Goal: Find specific fact: Find specific fact

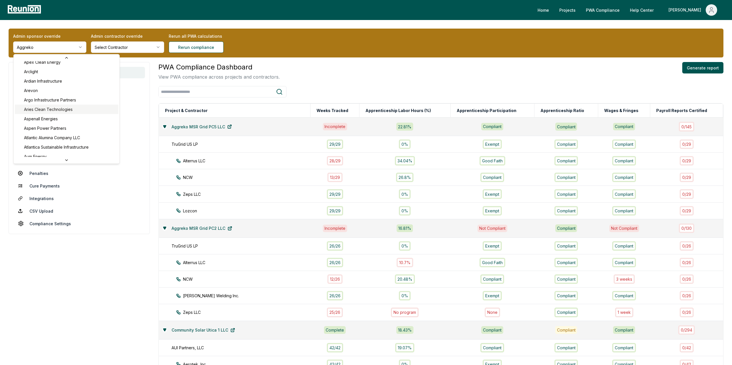
scroll to position [194, 0]
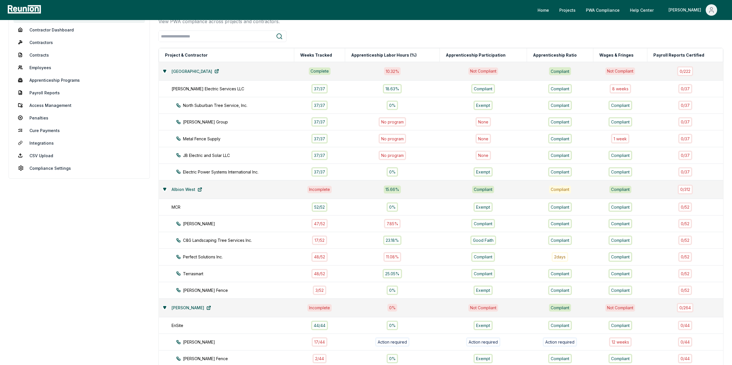
scroll to position [77, 0]
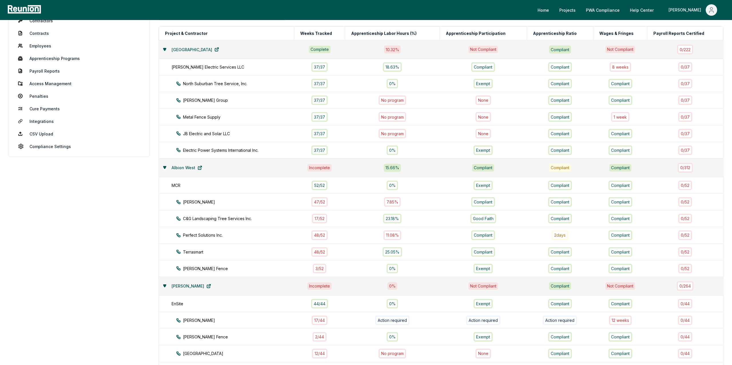
click at [166, 49] on button at bounding box center [164, 49] width 5 height 5
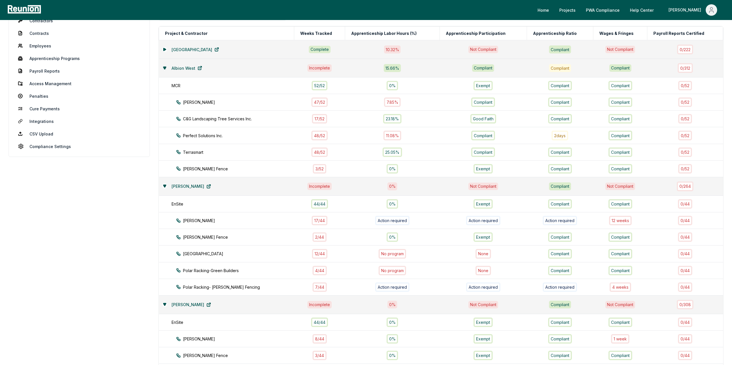
click at [163, 67] on icon at bounding box center [164, 68] width 3 height 2
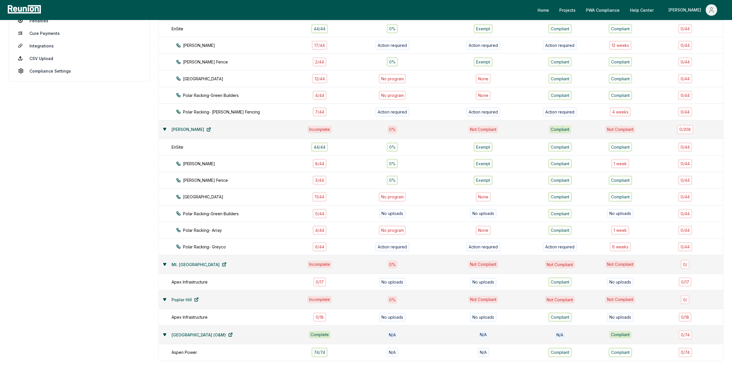
scroll to position [154, 0]
click at [618, 228] on div "1 week" at bounding box center [620, 228] width 18 height 9
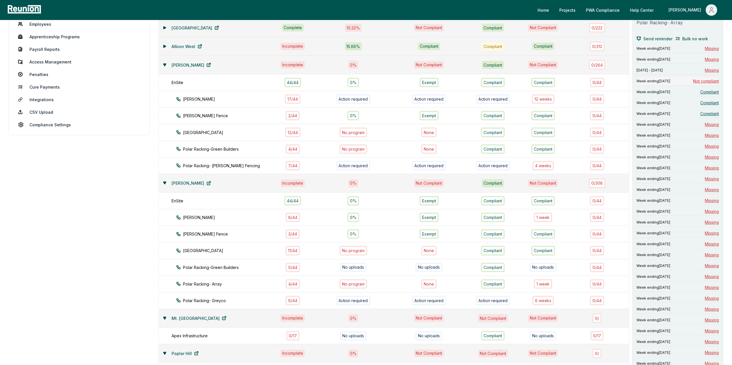
scroll to position [99, 0]
click at [702, 81] on div "Week ending October 5, 2024 Not compliant" at bounding box center [677, 81] width 82 height 9
click at [540, 165] on div "4 week s" at bounding box center [542, 165] width 21 height 9
click at [710, 107] on span "Not compliant" at bounding box center [706, 110] width 26 height 6
click at [694, 118] on span "Not compliant" at bounding box center [706, 121] width 26 height 6
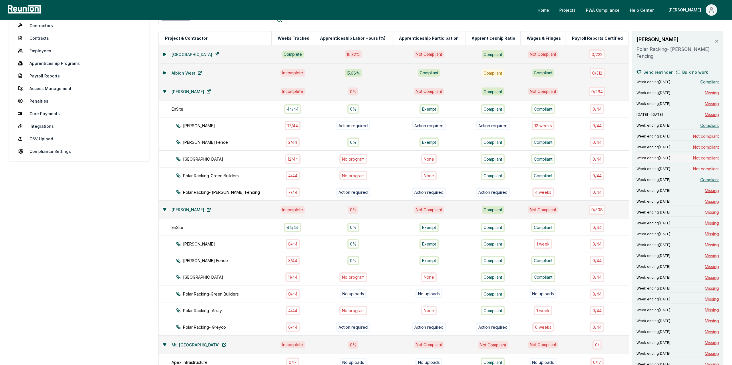
scroll to position [72, 0]
drag, startPoint x: 555, startPoint y: 93, endPoint x: 240, endPoint y: 87, distance: 315.0
click at [240, 87] on tr "Martin Incomplete 0 % Not Compliant Compliant Not Compliant 0 / 264" at bounding box center [394, 92] width 470 height 19
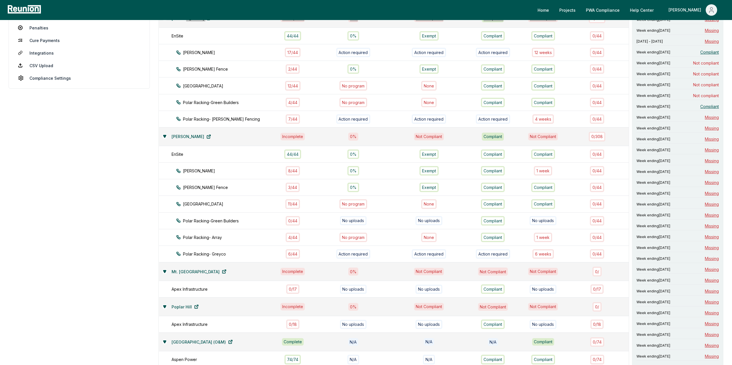
scroll to position [146, 0]
click at [700, 81] on span "Not compliant" at bounding box center [706, 84] width 26 height 6
click at [707, 92] on span "Not compliant" at bounding box center [706, 95] width 26 height 6
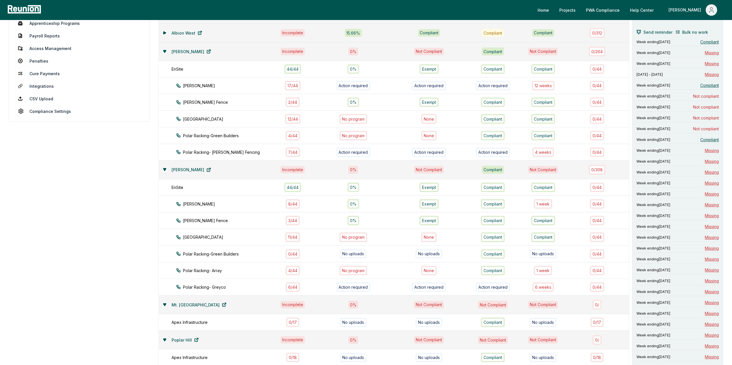
scroll to position [111, 0]
click at [539, 289] on div "6 week s" at bounding box center [542, 288] width 21 height 9
click at [708, 71] on span "Not compliant" at bounding box center [706, 69] width 26 height 6
click at [702, 72] on span "Not compliant" at bounding box center [706, 69] width 26 height 6
click at [698, 83] on span "Not compliant" at bounding box center [706, 80] width 26 height 6
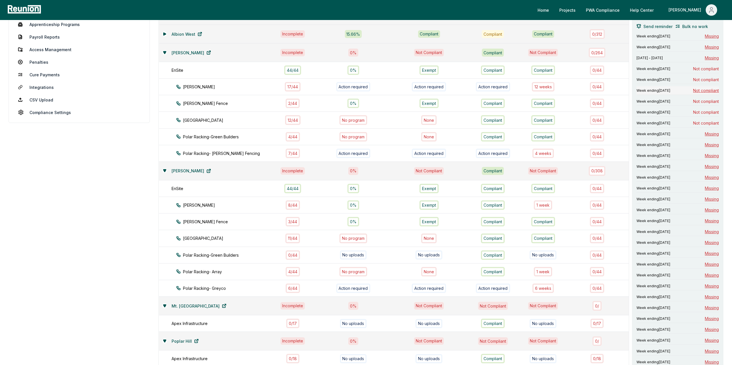
click at [701, 93] on span "Not compliant" at bounding box center [706, 90] width 26 height 6
click at [716, 114] on span "Not compliant" at bounding box center [706, 112] width 26 height 6
click at [711, 131] on div "Week ending September 17, 2024 Missing Week ending September 24, 2024 Missing S…" at bounding box center [677, 270] width 82 height 476
click at [705, 126] on span "Not compliant" at bounding box center [706, 123] width 26 height 6
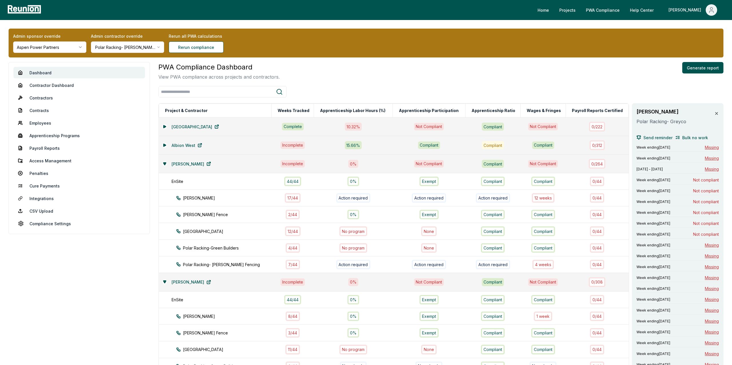
scroll to position [0, 0]
click at [43, 124] on link "Employees" at bounding box center [78, 122] width 131 height 11
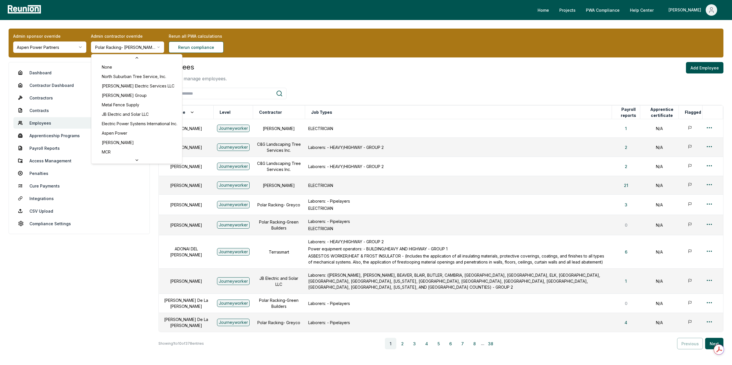
click at [120, 46] on html "Please visit us on your desktop We're working on making our marketplace mobile-…" at bounding box center [366, 202] width 732 height 404
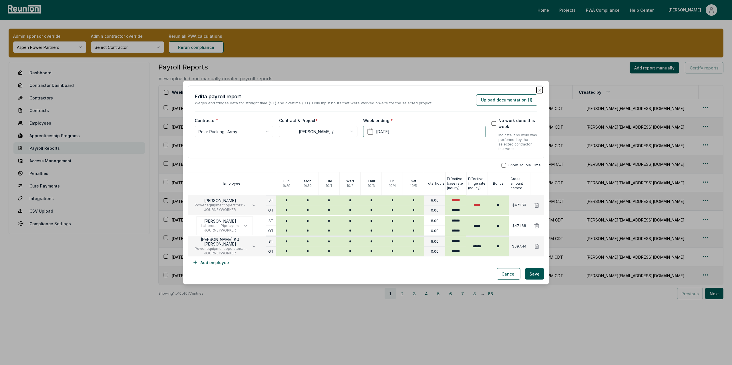
click at [538, 88] on icon "button" at bounding box center [539, 90] width 5 height 5
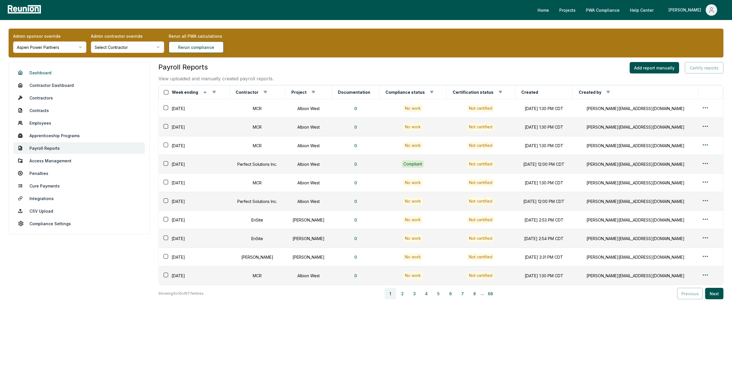
click at [44, 71] on link "Dashboard" at bounding box center [78, 72] width 131 height 11
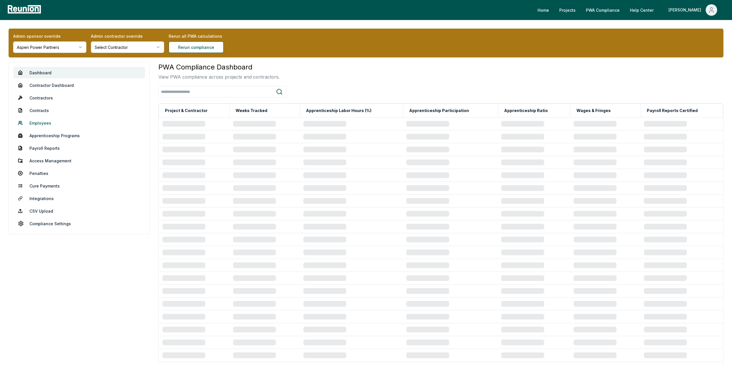
click at [41, 121] on link "Employees" at bounding box center [78, 122] width 131 height 11
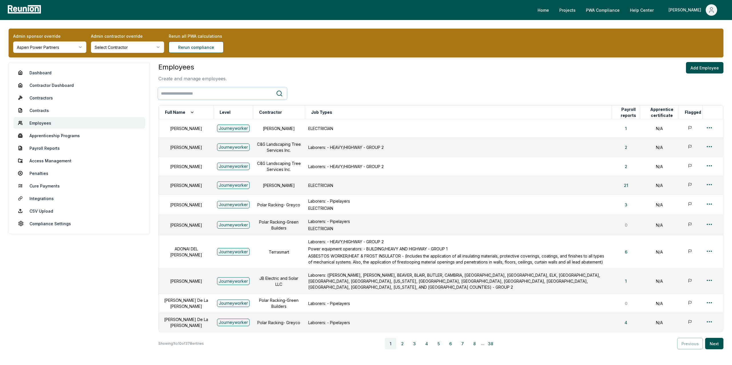
click at [211, 92] on input "search" at bounding box center [217, 93] width 117 height 11
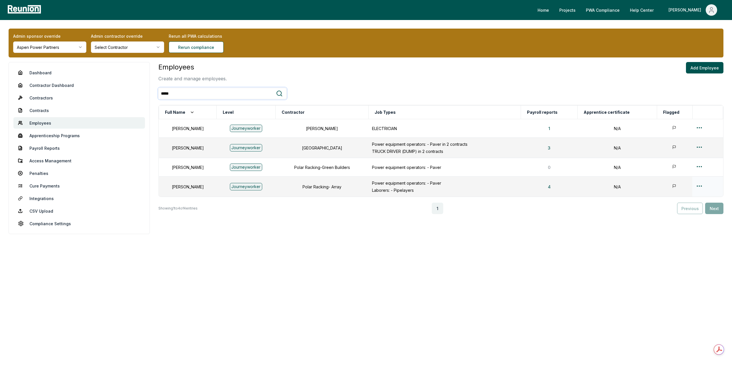
type input "*****"
click at [698, 187] on html "Please visit us on your desktop We're working on making our marketplace mobile-…" at bounding box center [366, 182] width 732 height 365
click at [684, 208] on div "Edit" at bounding box center [698, 208] width 54 height 9
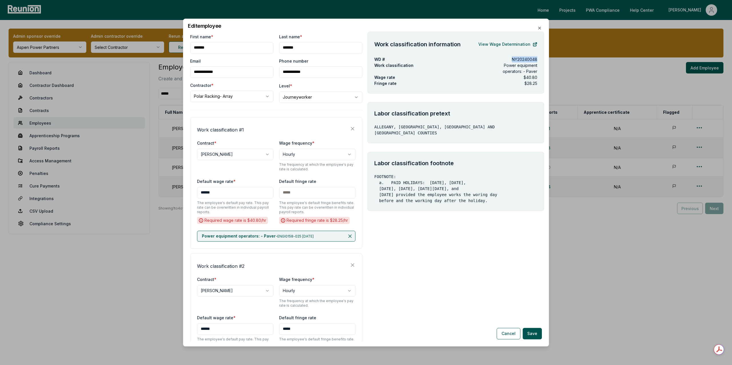
drag, startPoint x: 512, startPoint y: 58, endPoint x: 536, endPoint y: 59, distance: 24.3
click at [536, 59] on p "NY20240048" at bounding box center [524, 59] width 25 height 6
copy p "NY20240048"
click at [541, 31] on div "**********" at bounding box center [366, 183] width 366 height 328
click at [540, 27] on icon "button" at bounding box center [539, 28] width 5 height 5
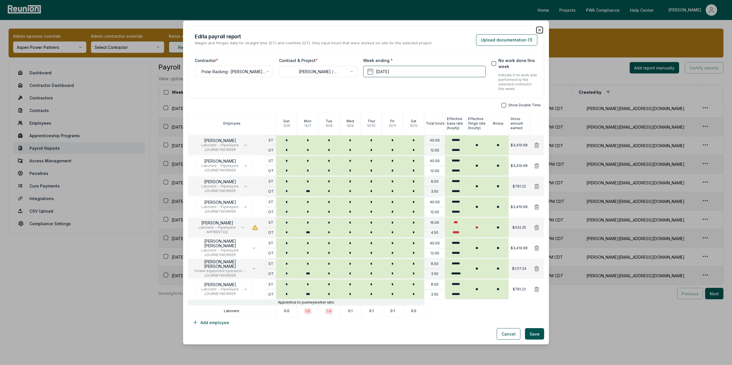
click at [538, 31] on icon "button" at bounding box center [539, 30] width 5 height 5
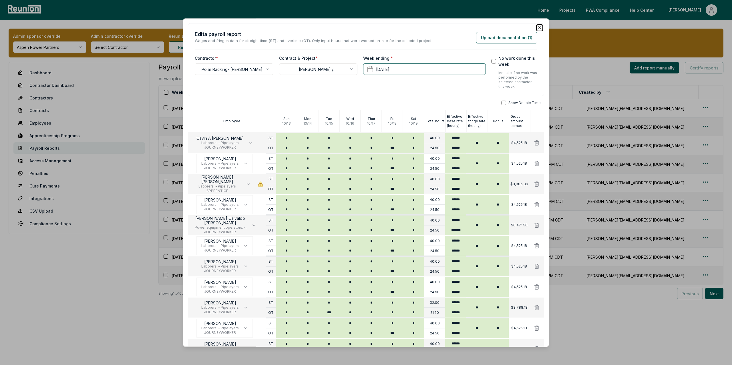
click at [540, 27] on icon "button" at bounding box center [539, 28] width 2 height 2
click at [539, 29] on icon "button" at bounding box center [539, 27] width 5 height 5
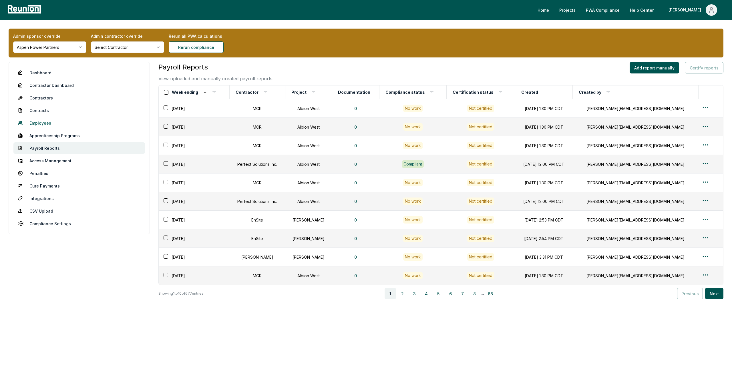
click at [43, 122] on link "Employees" at bounding box center [78, 122] width 131 height 11
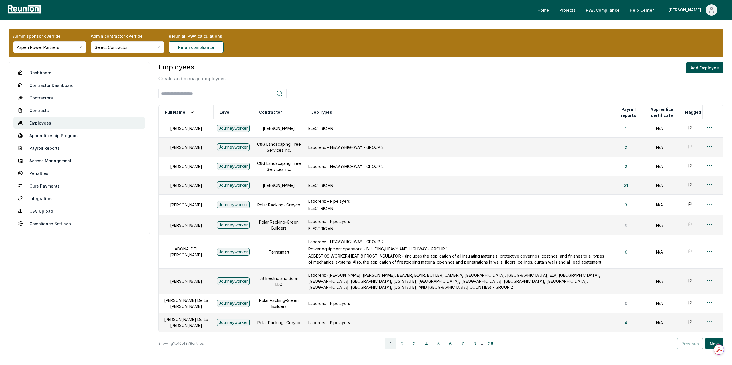
click at [120, 48] on html "Please visit us on your desktop We're working on making our marketplace mobile-…" at bounding box center [366, 202] width 732 height 404
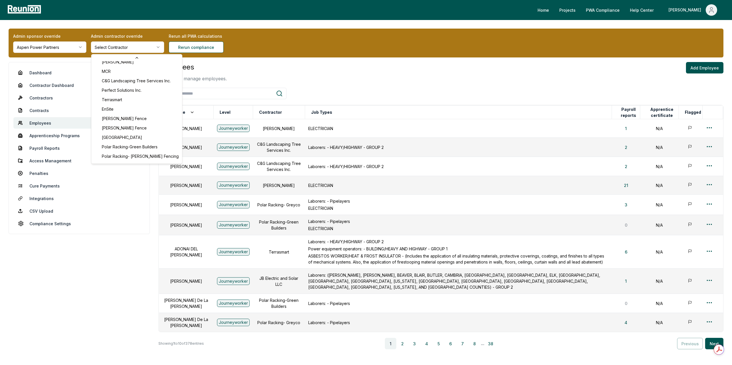
scroll to position [108, 0]
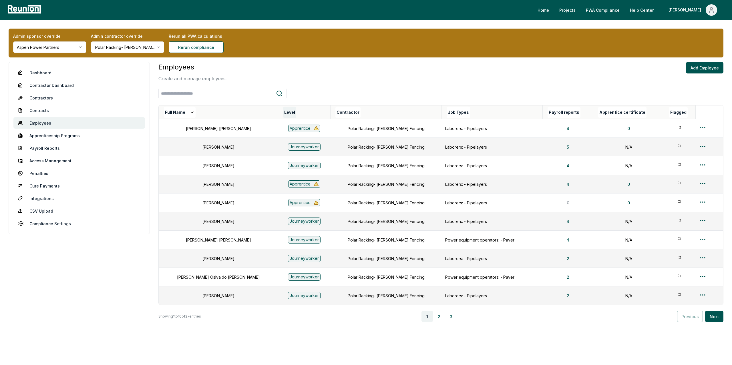
click at [283, 113] on button "Level" at bounding box center [289, 112] width 13 height 11
click at [283, 113] on button "Level" at bounding box center [294, 112] width 22 height 11
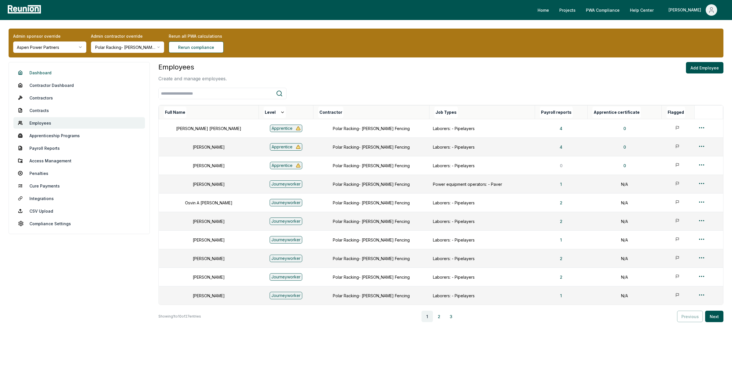
click at [39, 74] on link "Dashboard" at bounding box center [78, 72] width 131 height 11
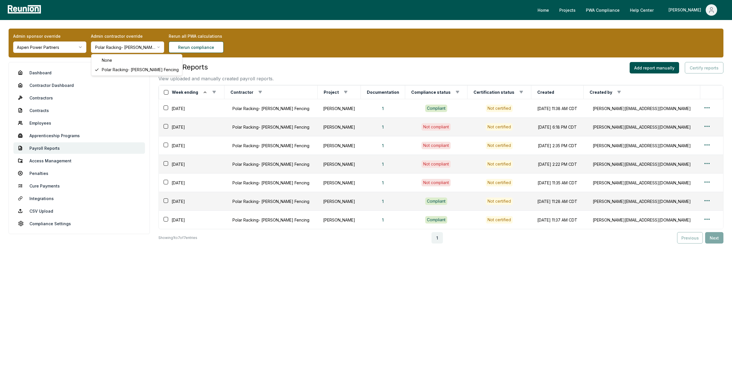
click at [133, 45] on html "Please visit us on your desktop We're working on making our marketplace mobile-…" at bounding box center [366, 182] width 732 height 365
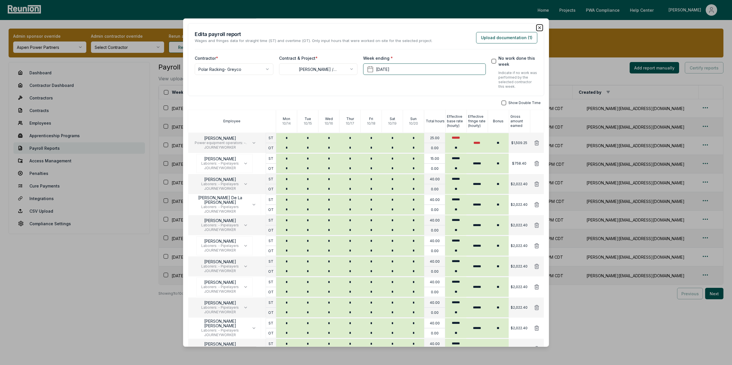
click at [539, 27] on icon "button" at bounding box center [539, 28] width 2 height 2
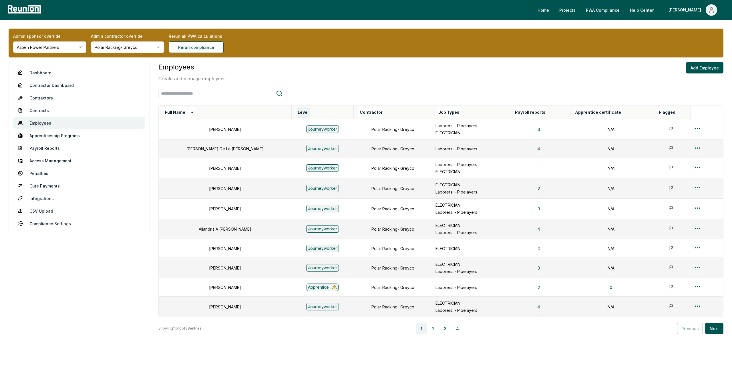
click at [296, 111] on button "Level" at bounding box center [302, 112] width 13 height 11
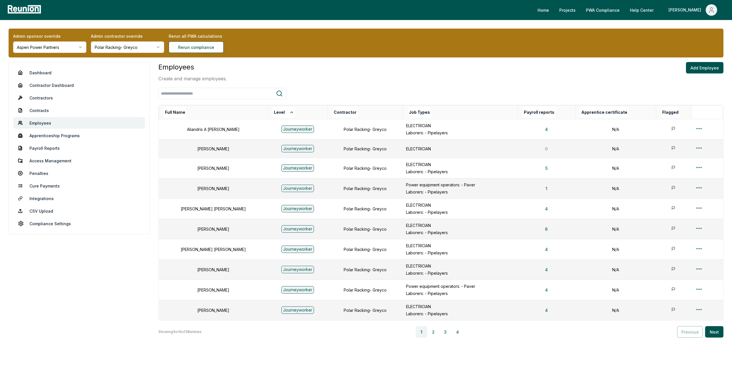
click at [275, 111] on button "Level" at bounding box center [284, 112] width 22 height 11
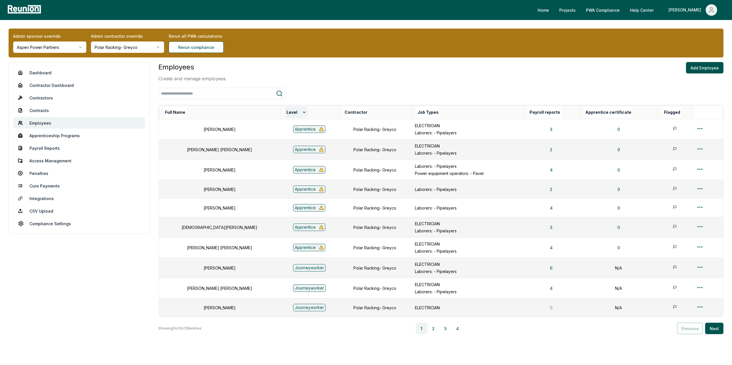
click at [285, 110] on button "Level" at bounding box center [296, 112] width 22 height 11
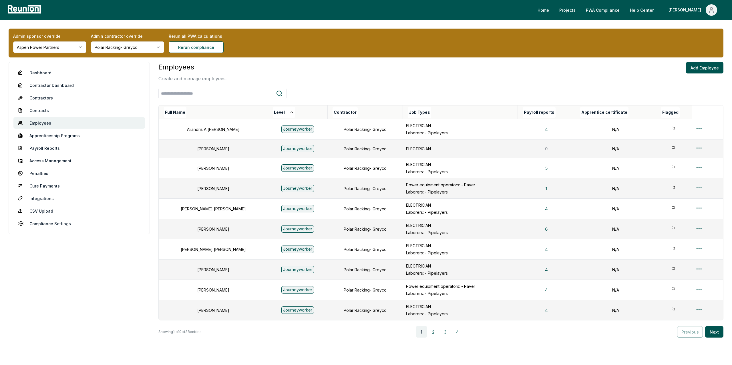
click at [428, 330] on div "1 2 3 4" at bounding box center [439, 331] width 471 height 11
click at [434, 333] on button "2" at bounding box center [433, 331] width 11 height 11
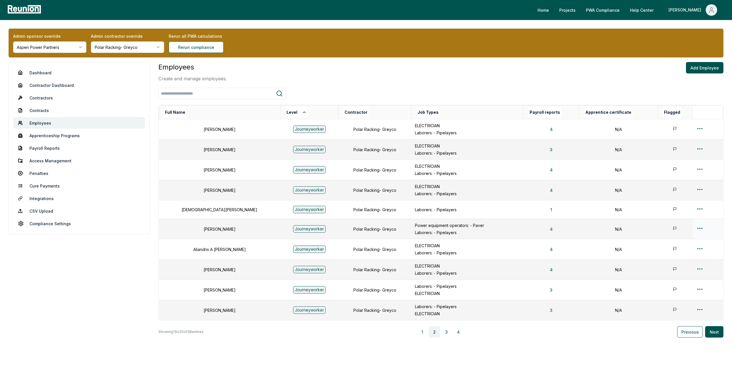
click at [696, 230] on html "Please visit us on your desktop We're working on making our marketplace mobile-…" at bounding box center [366, 196] width 732 height 392
click at [675, 253] on div "Edit" at bounding box center [696, 251] width 54 height 9
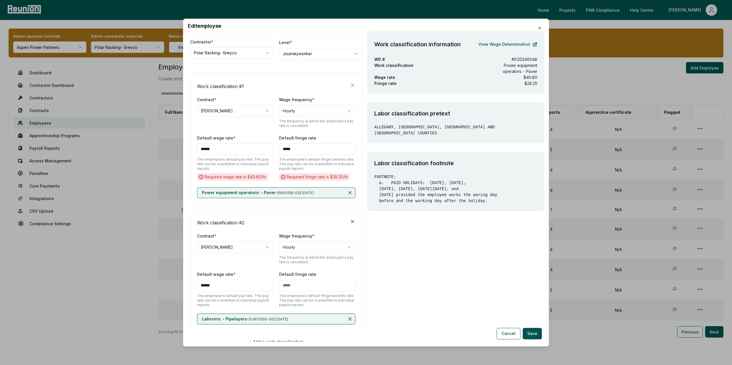
scroll to position [66, 0]
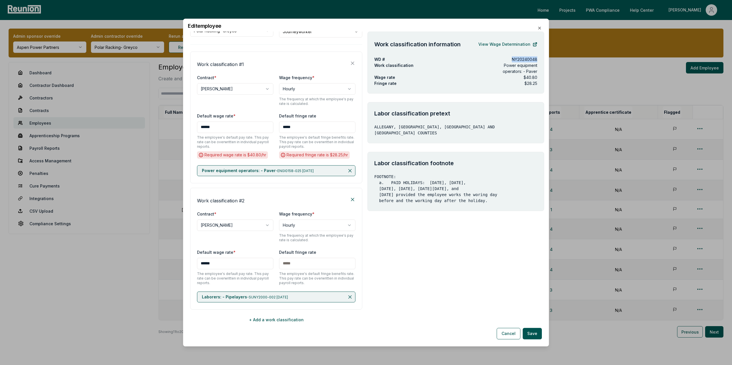
drag, startPoint x: 512, startPoint y: 58, endPoint x: 538, endPoint y: 58, distance: 26.0
click at [538, 58] on div "Work classification information View Wage Determination WD # NY20240048 Work cl…" at bounding box center [455, 62] width 177 height 62
copy p "NY20240048"
